Goal: Information Seeking & Learning: Get advice/opinions

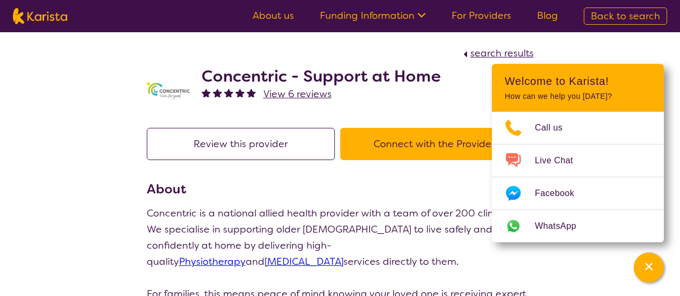
click at [304, 94] on span "View 6 reviews" at bounding box center [297, 94] width 68 height 13
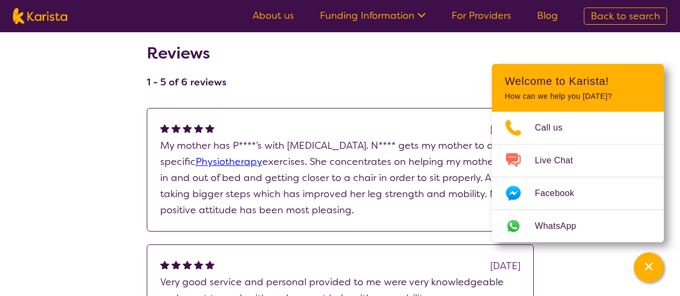
scroll to position [141, 0]
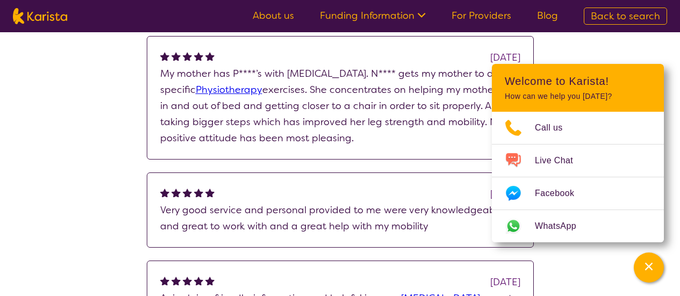
scroll to position [213, 0]
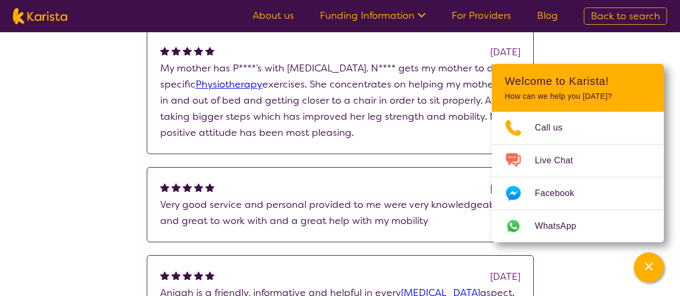
click at [103, 221] on div "search results Concentric - Support at Home View provider profile Review this p…" at bounding box center [340, 263] width 680 height 888
click at [571, 49] on div "search results Concentric - Support at Home View provider profile Review this p…" at bounding box center [340, 263] width 680 height 888
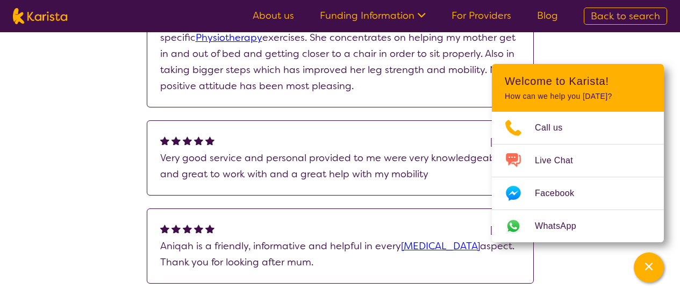
scroll to position [247, 0]
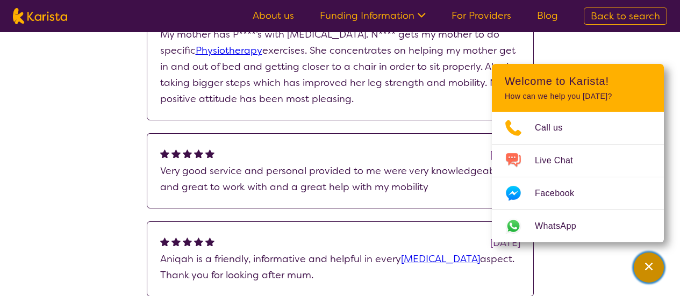
click at [649, 265] on icon "Channel Menu" at bounding box center [648, 266] width 11 height 11
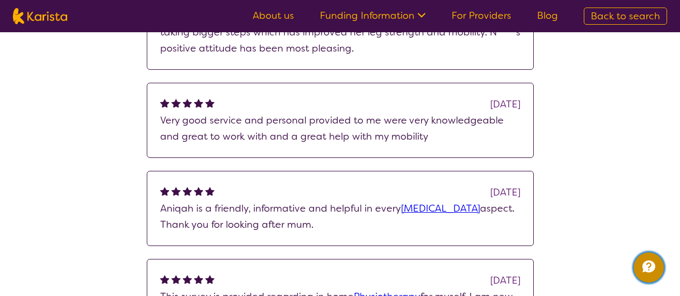
scroll to position [302, 0]
